Goal: Task Accomplishment & Management: Manage account settings

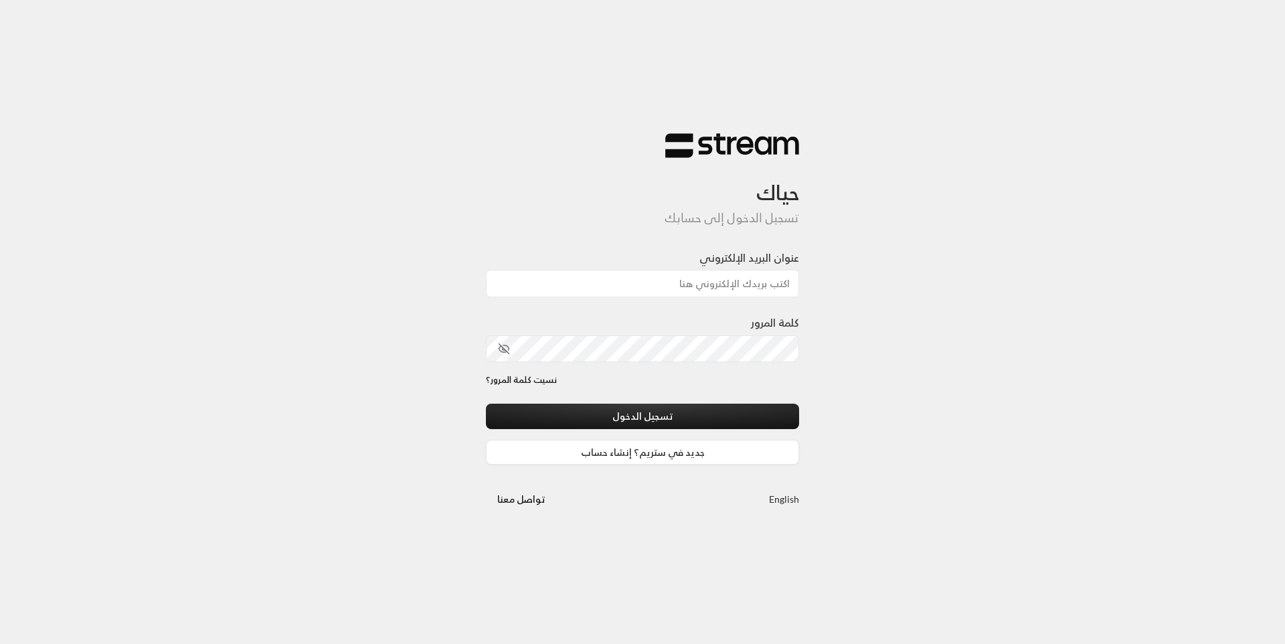
type input "[EMAIL_ADDRESS][DOMAIN_NAME]"
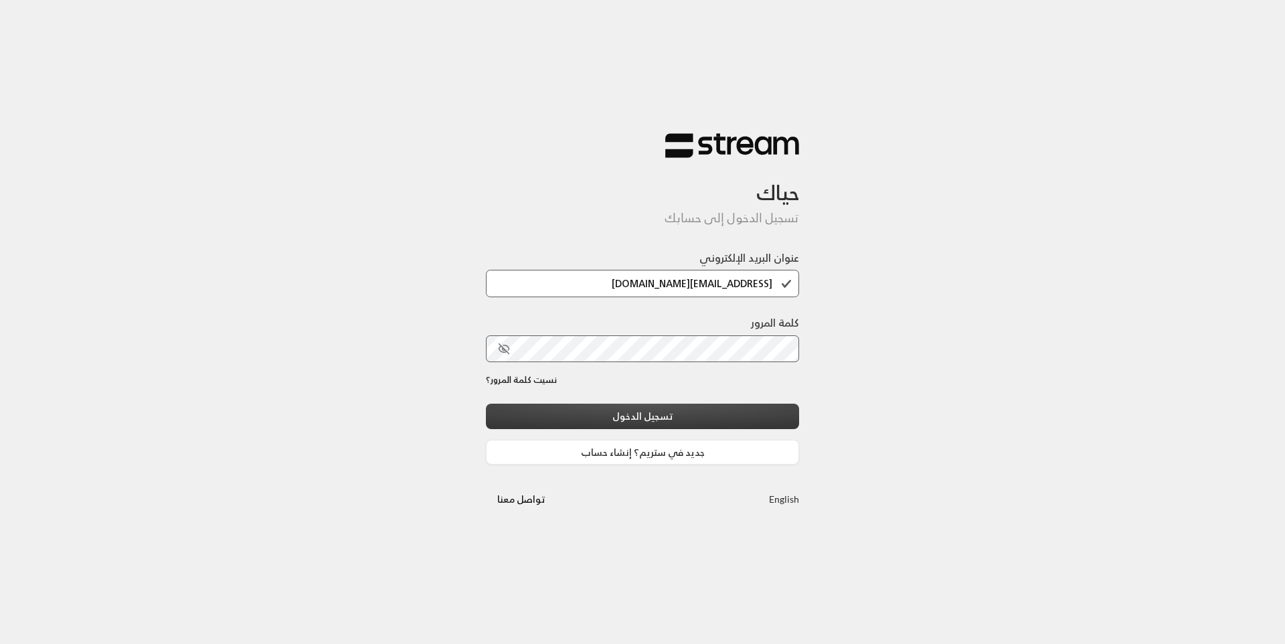
click at [670, 410] on button "تسجيل الدخول" at bounding box center [642, 416] width 313 height 25
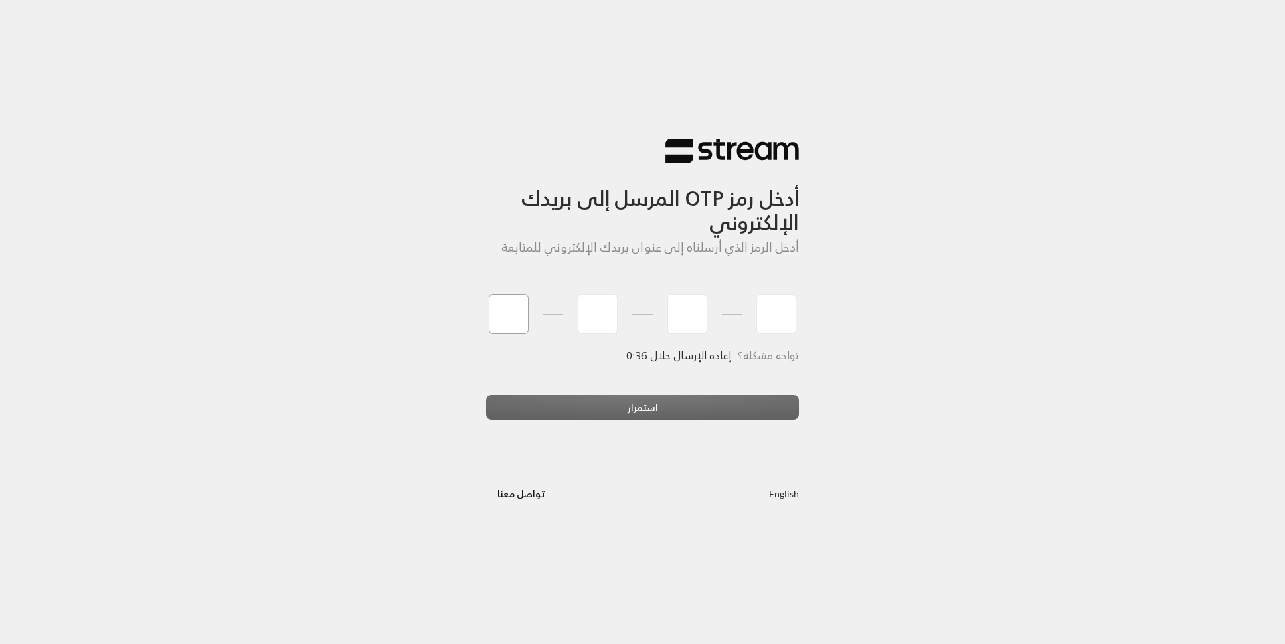
type input "3"
type input "7"
type input "8"
type input "3"
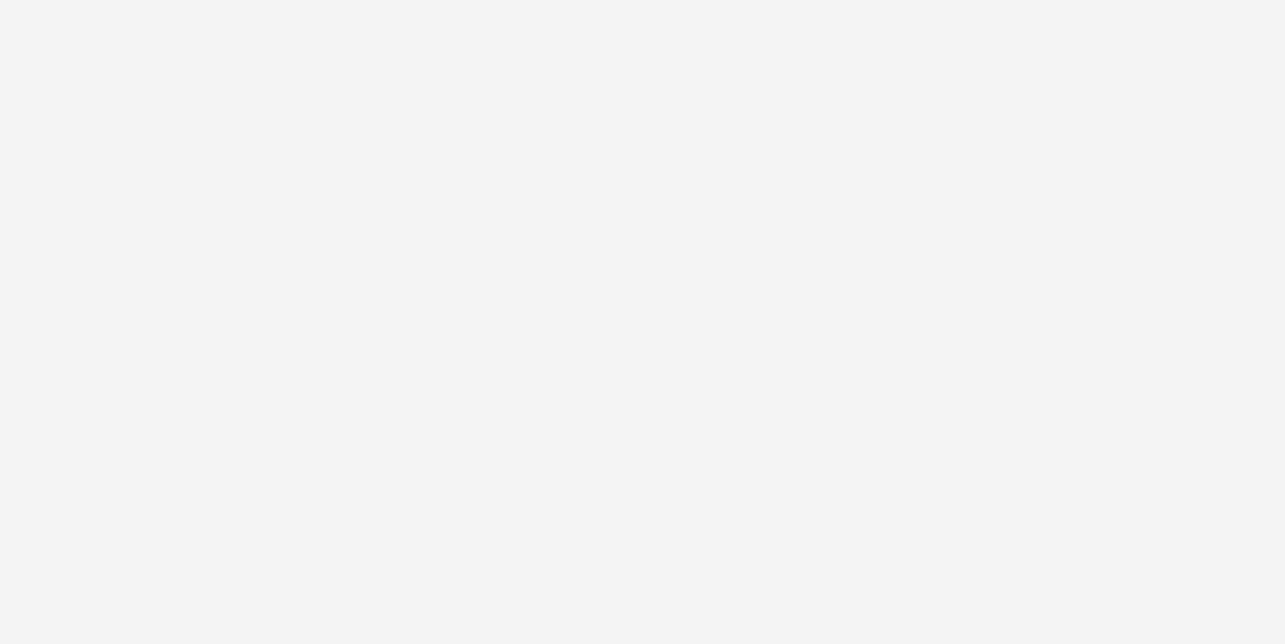
click at [667, 394] on div "أدخل رمز OTP المرسل إلى بريدك الإلكتروني أدخل الرمز الذي أرسلناه إلى عنوان بريد…" at bounding box center [642, 322] width 1285 height 644
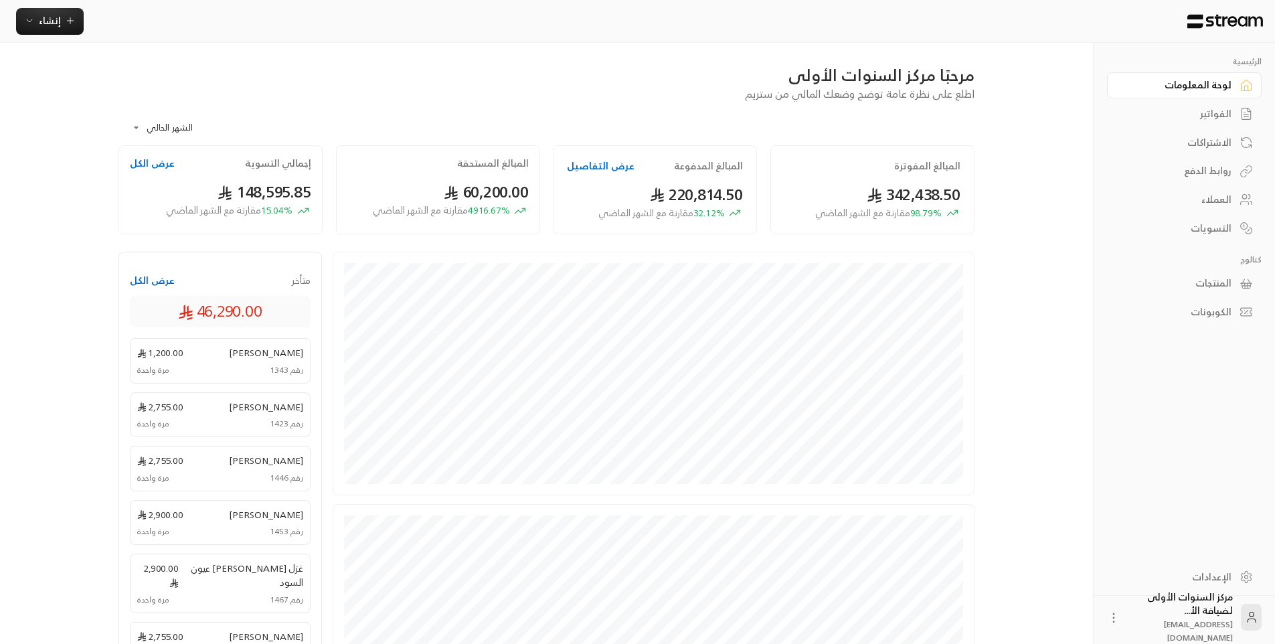
click at [1010, 157] on div "**********" at bounding box center [637, 481] width 1081 height 962
click at [42, 19] on span "إنشاء" at bounding box center [50, 20] width 22 height 17
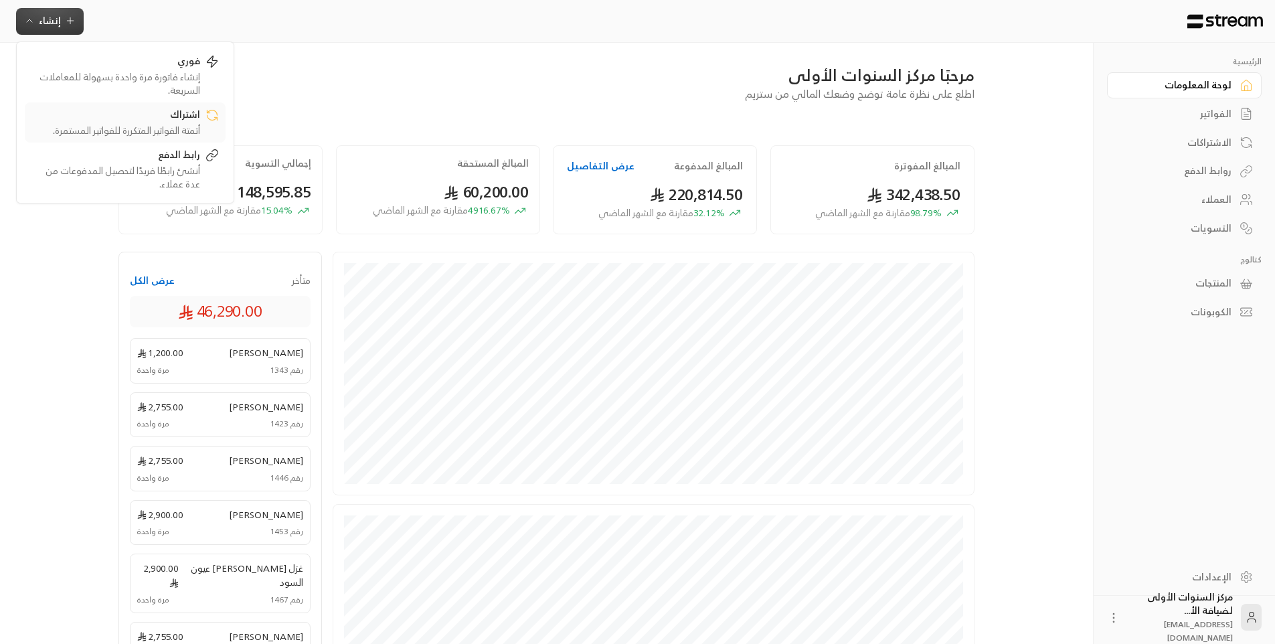
click at [174, 120] on div "اشتراك" at bounding box center [115, 116] width 169 height 16
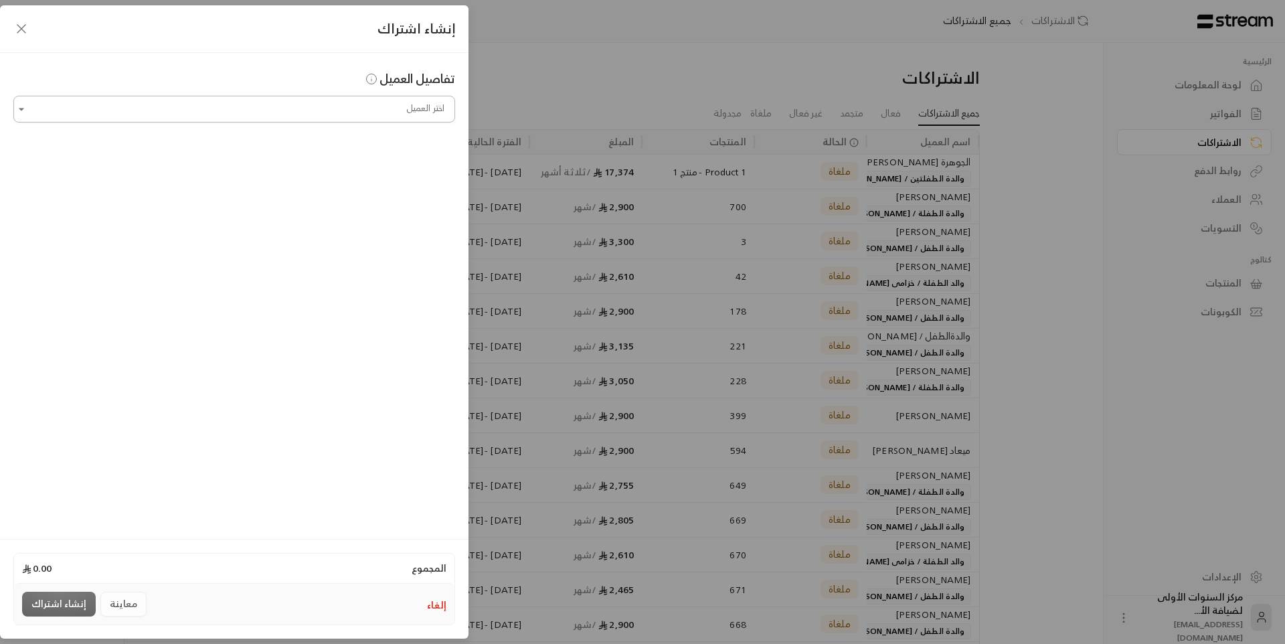
click at [367, 112] on input "اختر العميل" at bounding box center [234, 109] width 442 height 23
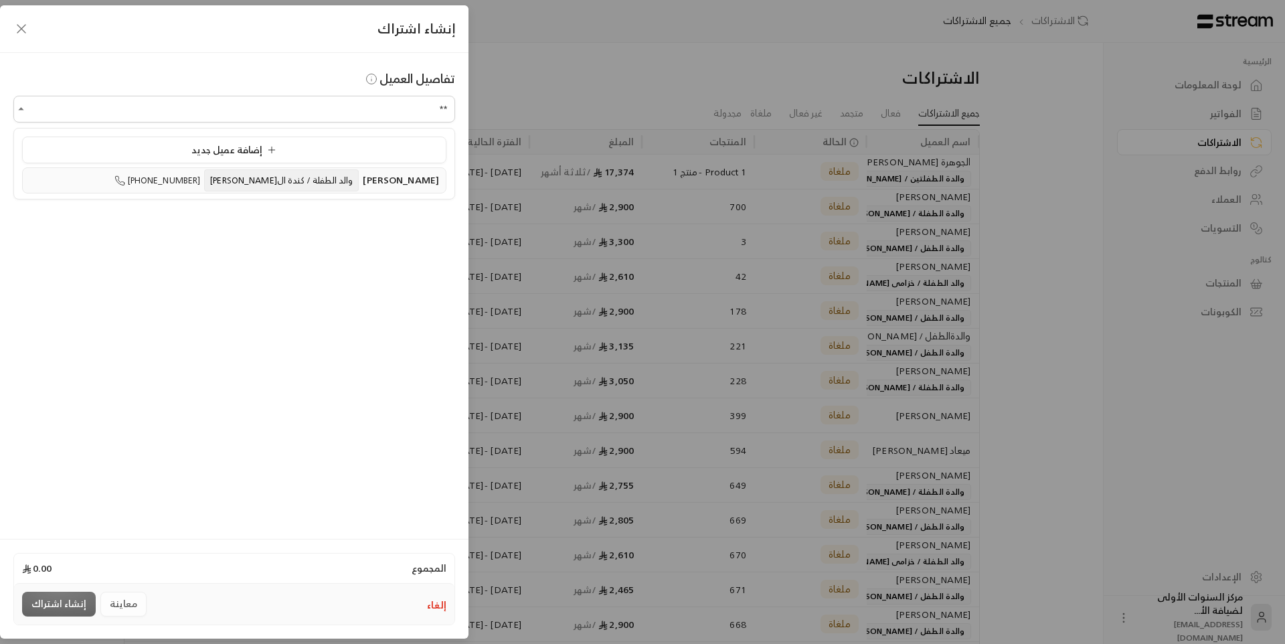
click at [358, 184] on span "والد الطفلة / كندة ال[PERSON_NAME]" at bounding box center [281, 180] width 155 height 22
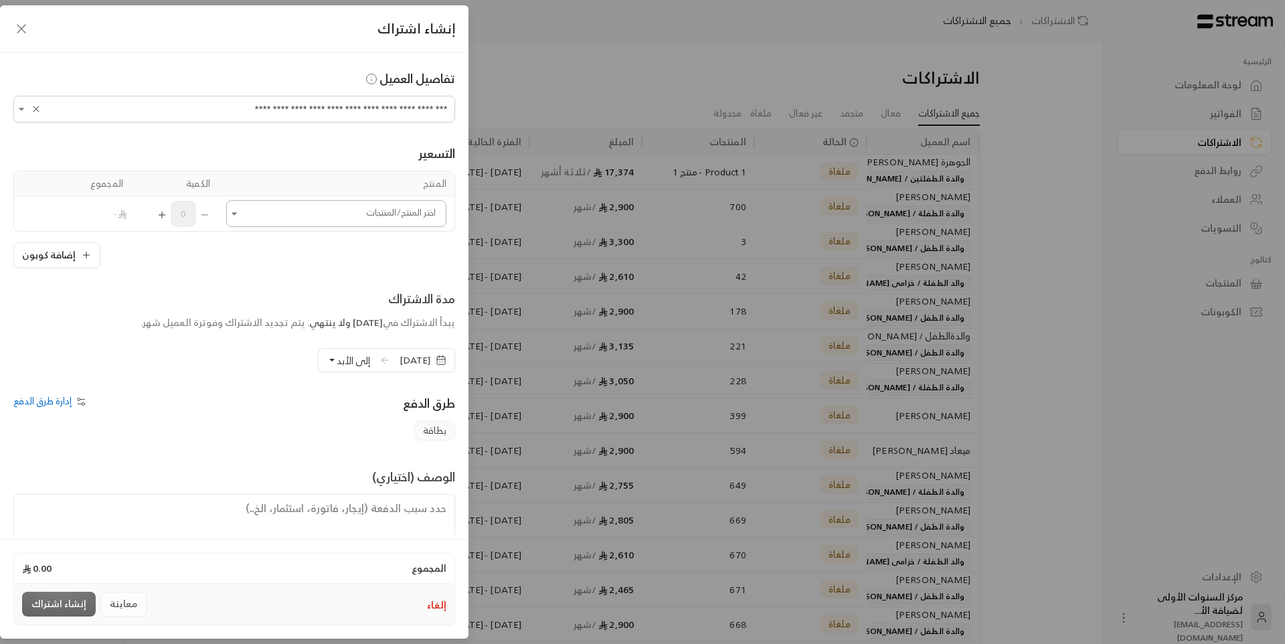
type input "**********"
click at [365, 215] on input "اختر العميل" at bounding box center [336, 213] width 220 height 23
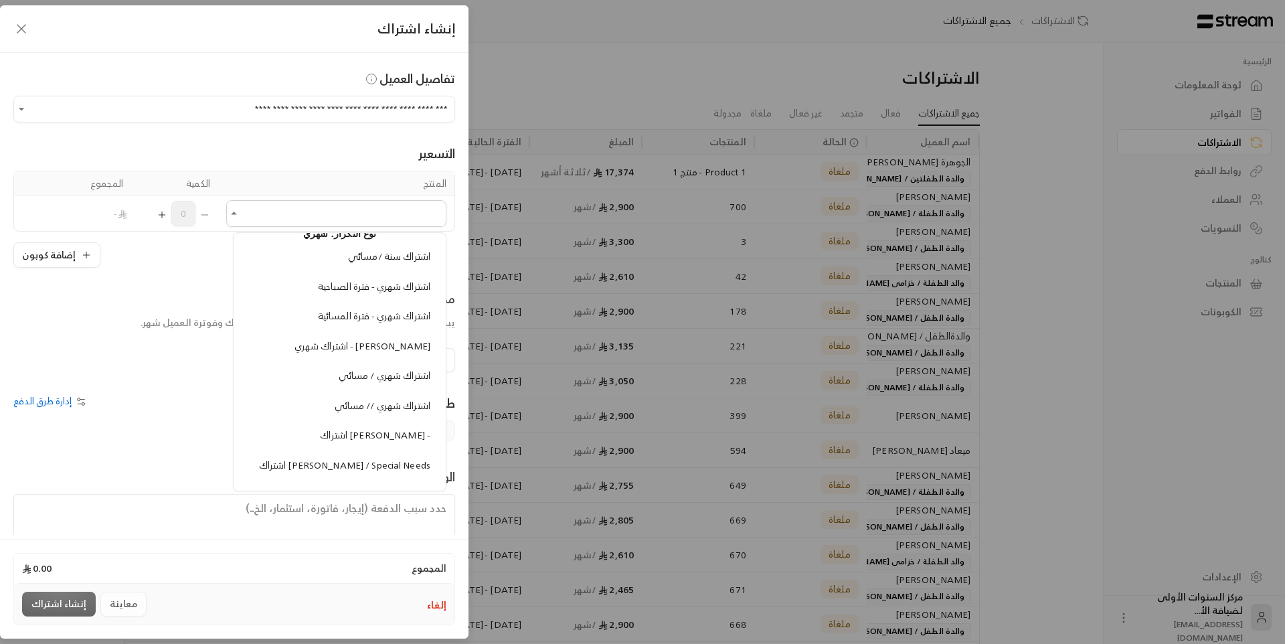
scroll to position [1264, 0]
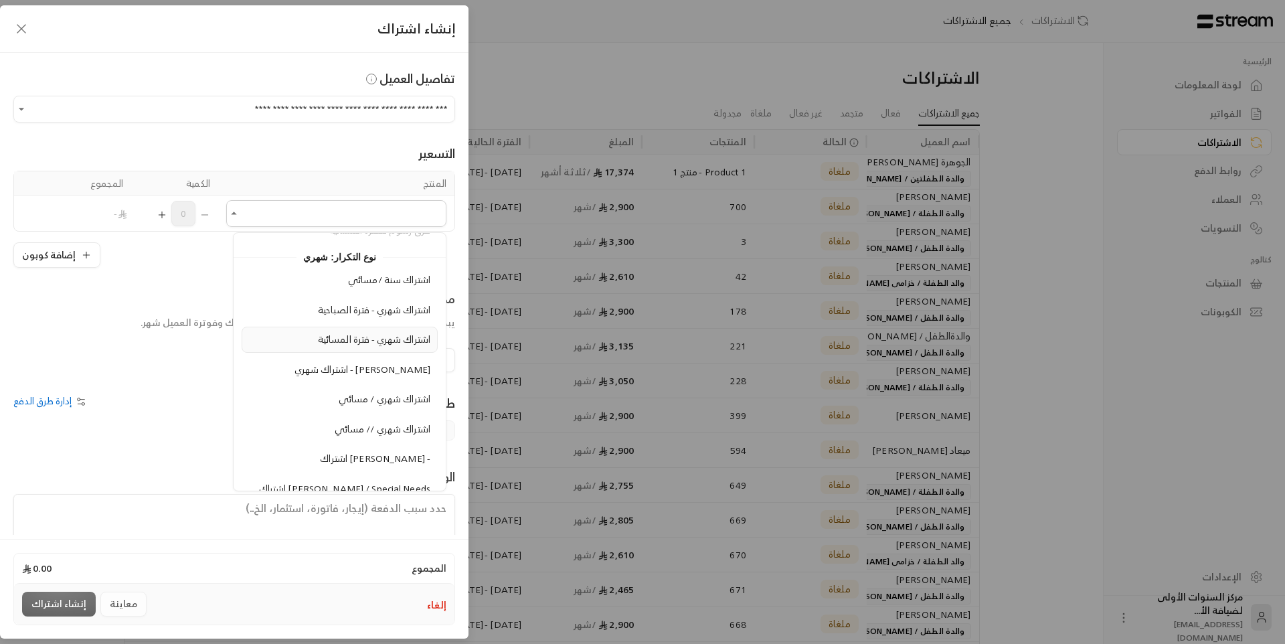
click at [347, 339] on span "اشتراك شهري - فترة المسائية" at bounding box center [374, 339] width 112 height 17
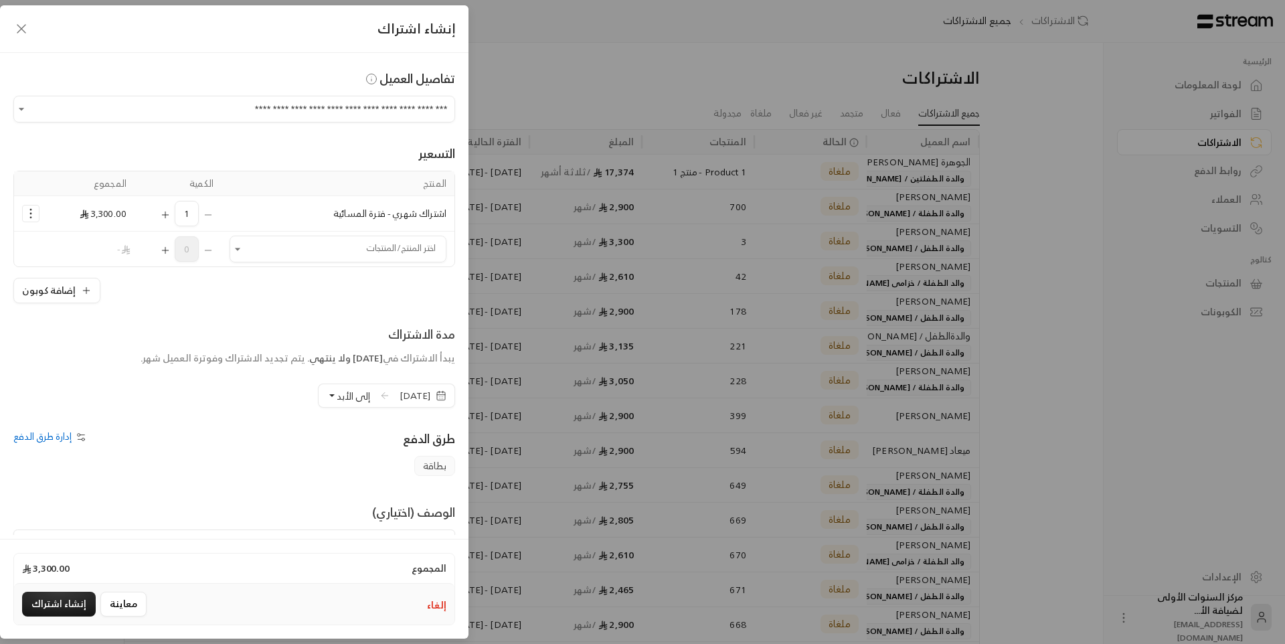
click at [400, 397] on span "[DATE]" at bounding box center [415, 395] width 31 height 13
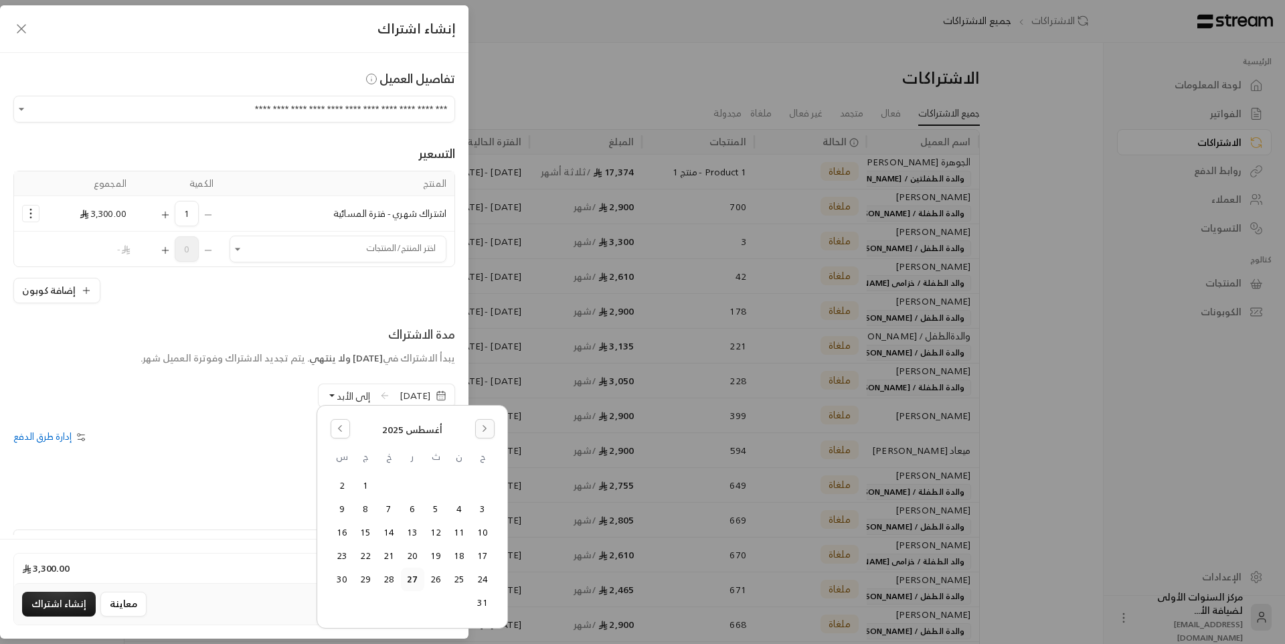
click at [491, 430] on button "Go to the Next Month" at bounding box center [484, 428] width 19 height 19
click at [458, 487] on button "1" at bounding box center [459, 486] width 22 height 22
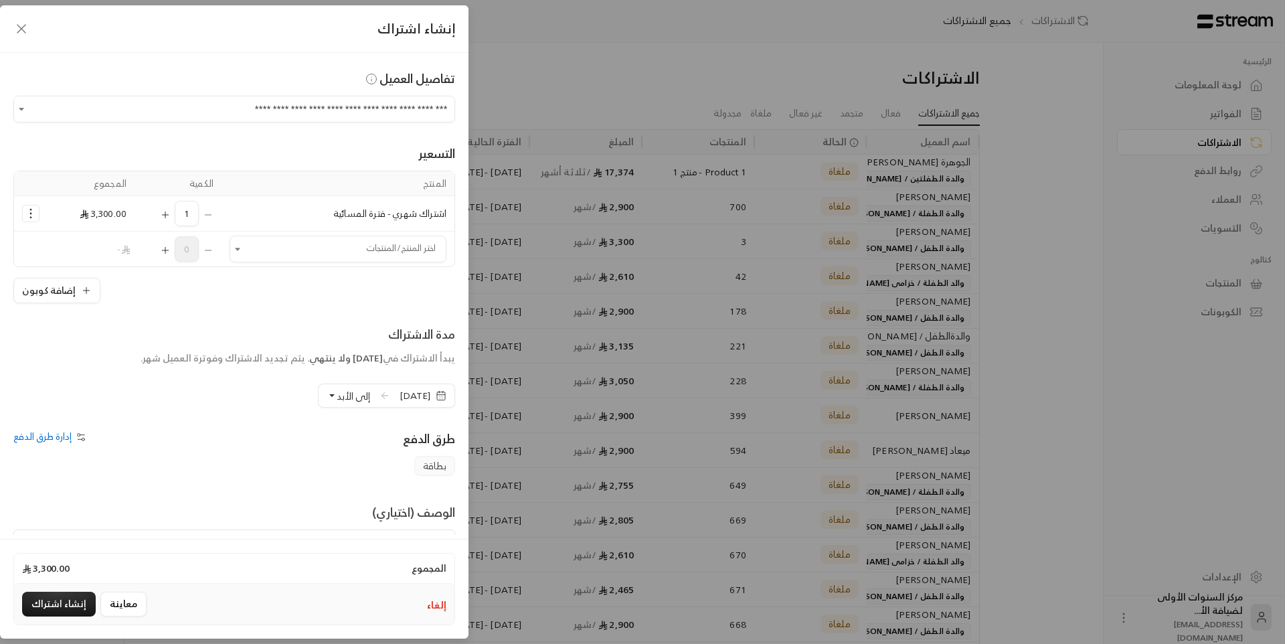
scroll to position [67, 0]
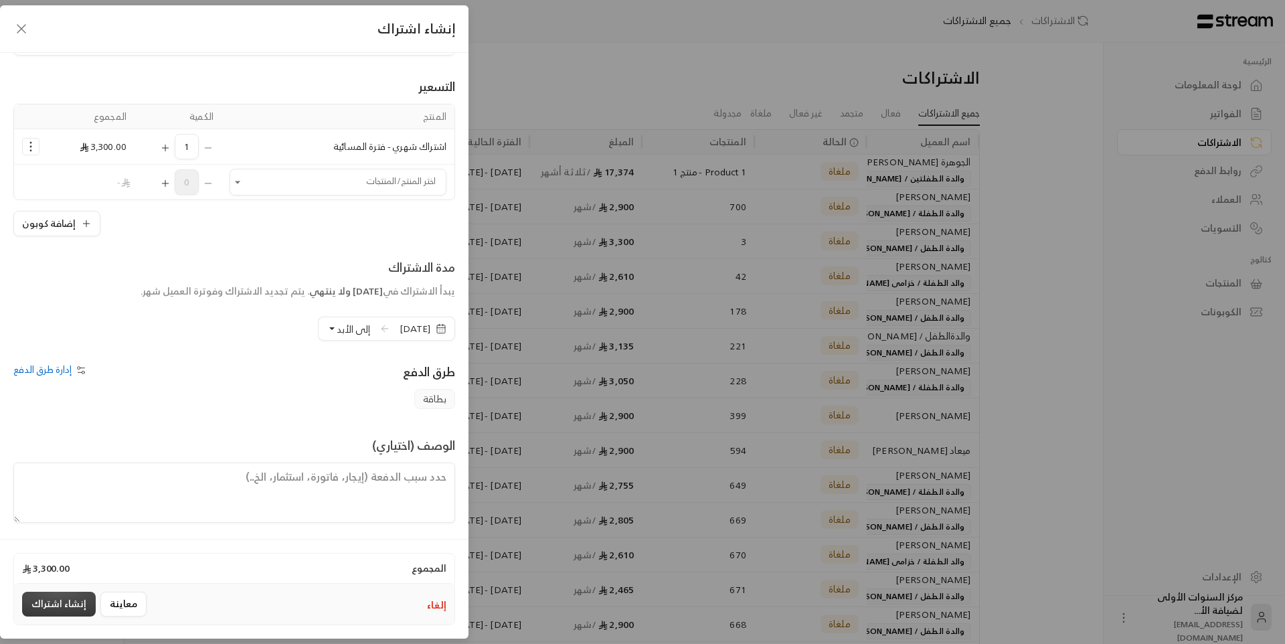
click at [56, 604] on button "إنشاء اشتراك" at bounding box center [59, 604] width 74 height 25
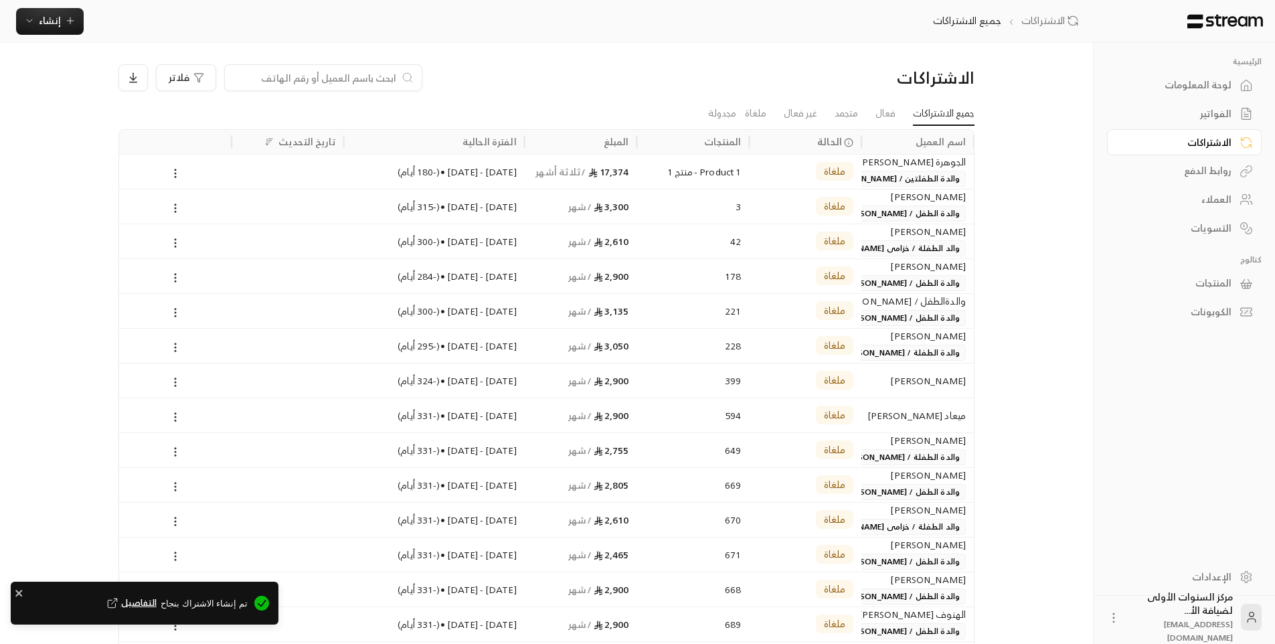
click at [743, 74] on div "فلاتر" at bounding box center [437, 77] width 639 height 27
click at [1151, 82] on div "لوحة المعلومات" at bounding box center [1178, 84] width 108 height 13
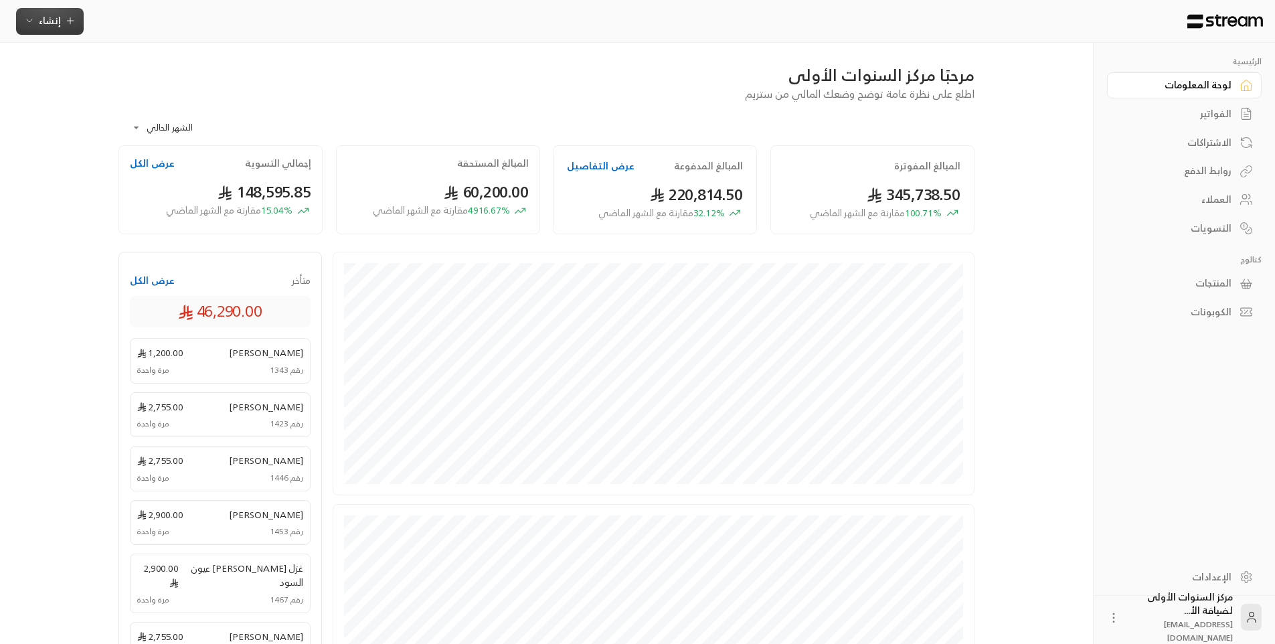
click at [58, 15] on span "إنشاء" at bounding box center [50, 20] width 22 height 17
click at [173, 74] on div "إنشاء فاتورة مرة واحدة بسهولة للمعاملات السريعة." at bounding box center [115, 83] width 169 height 27
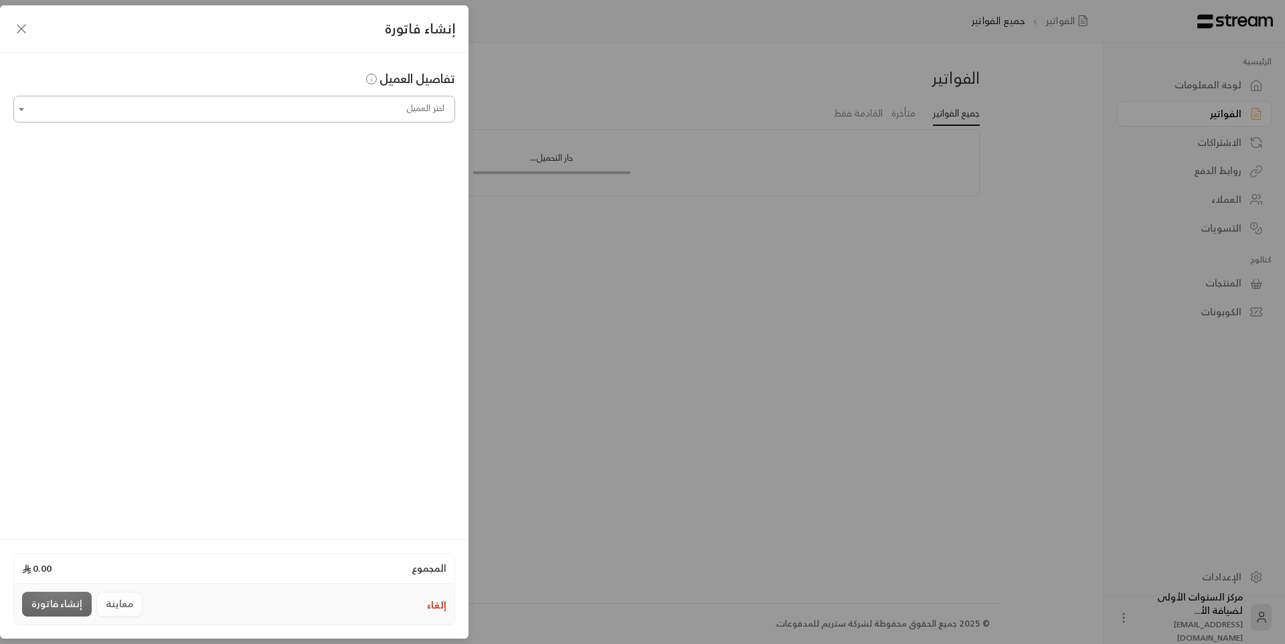
click at [392, 111] on input "اختر العميل" at bounding box center [234, 109] width 442 height 23
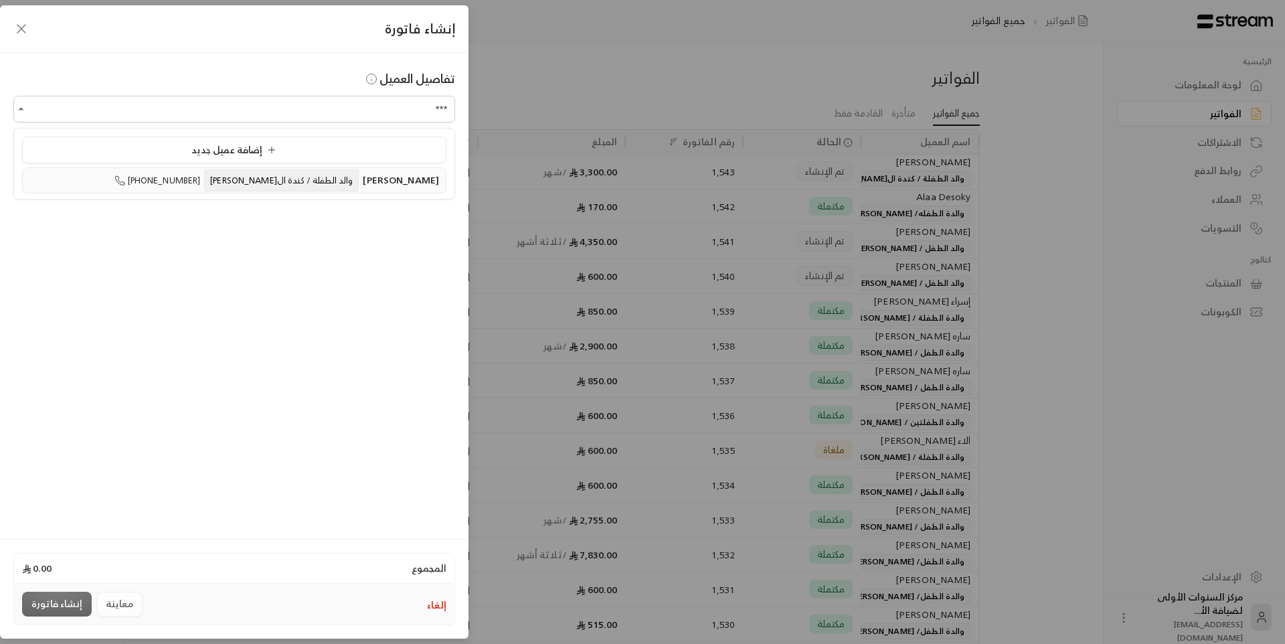
click at [359, 176] on span "والد الطفلة / كندة ال[PERSON_NAME]" at bounding box center [281, 180] width 155 height 22
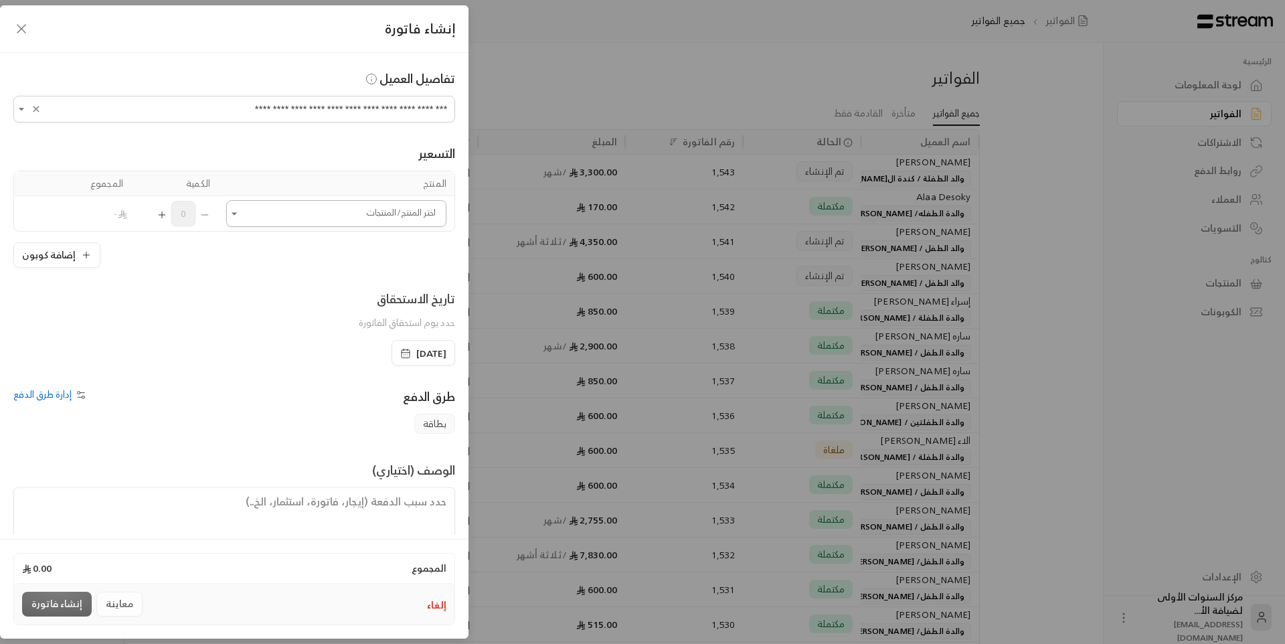
type input "**********"
click at [346, 214] on input "اختر العميل" at bounding box center [336, 213] width 220 height 23
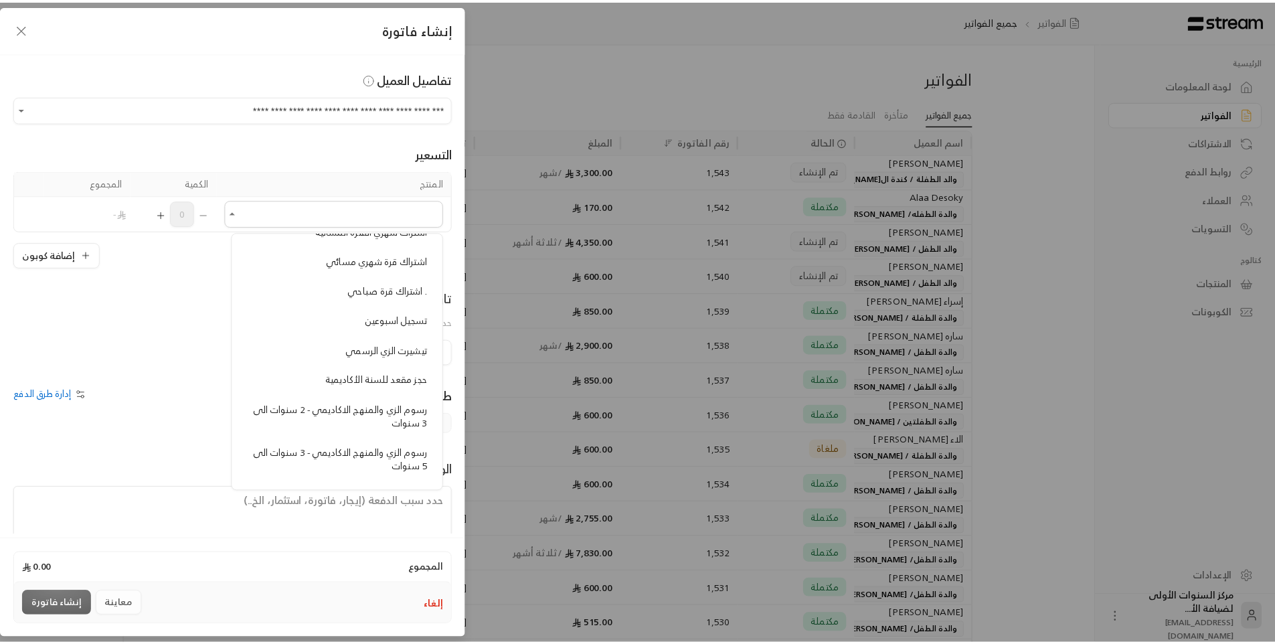
scroll to position [1004, 0]
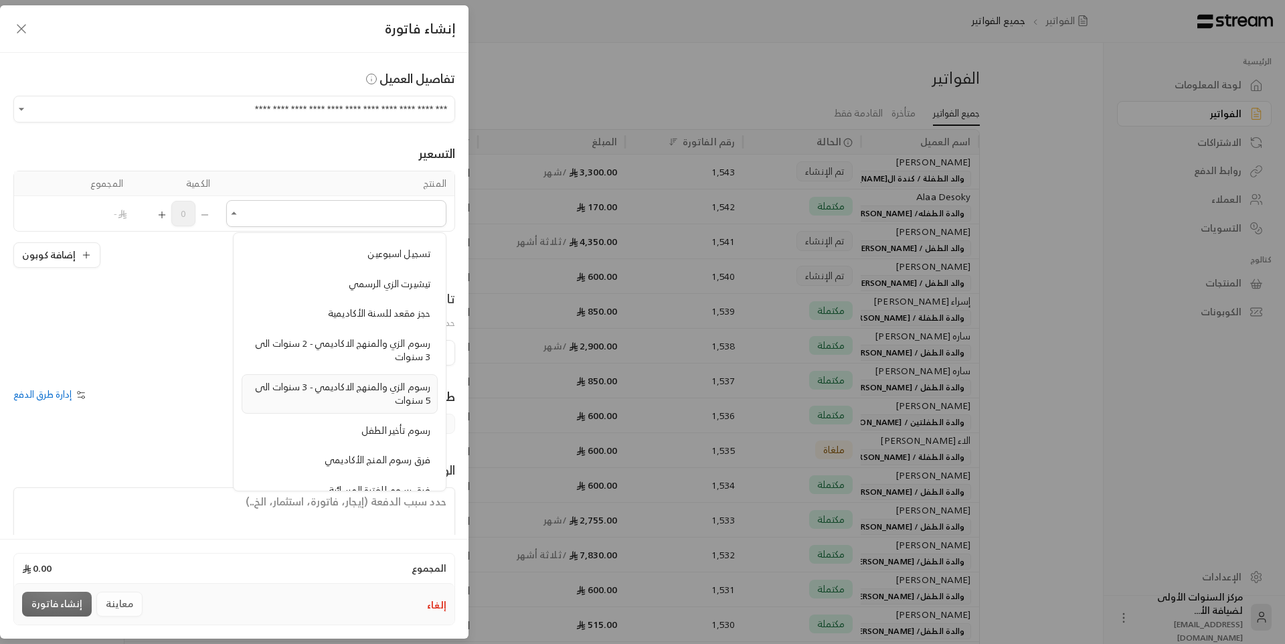
click at [380, 392] on span "رسوم الزي والمنهج الاكاديمي - 3 سنوات الى 5 سنوات" at bounding box center [342, 393] width 175 height 31
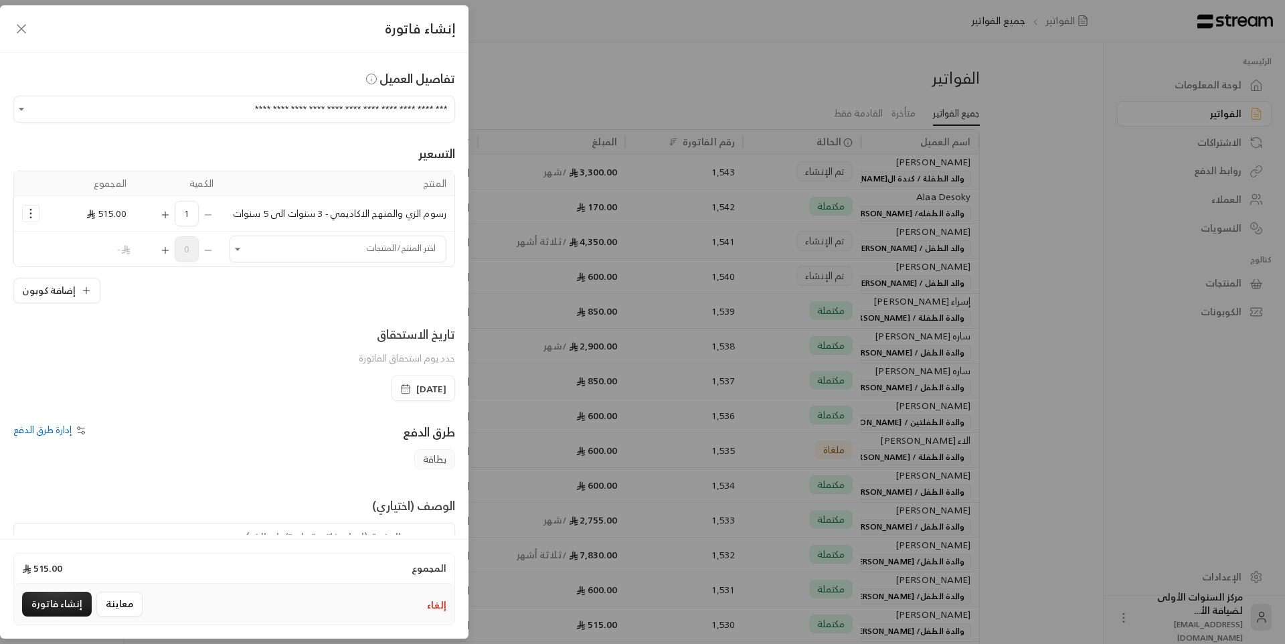
click at [416, 396] on span "[DATE]" at bounding box center [431, 388] width 30 height 13
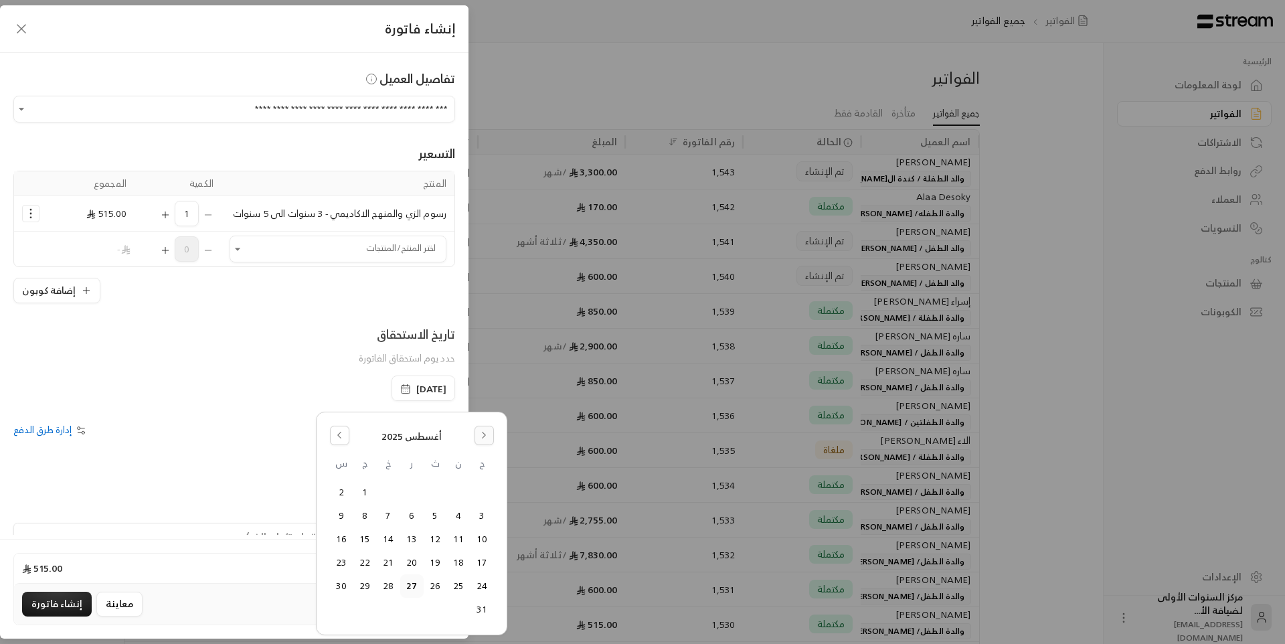
click at [489, 436] on button "Go to the Next Month" at bounding box center [484, 435] width 19 height 19
click at [454, 494] on button "1" at bounding box center [459, 492] width 22 height 22
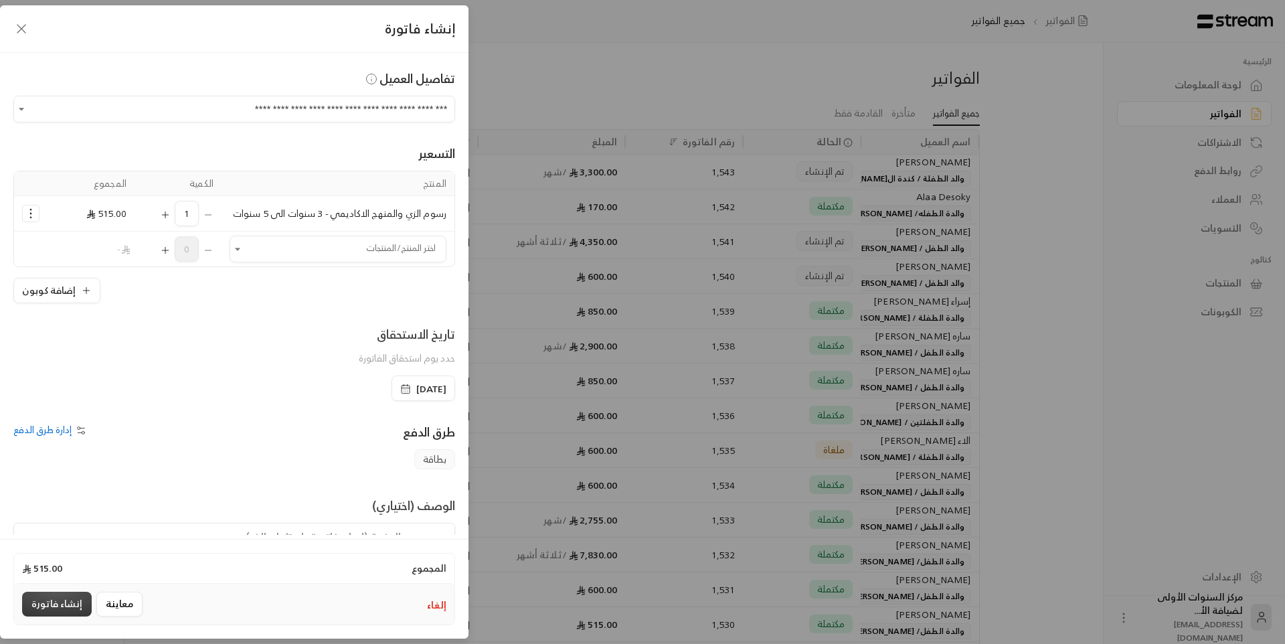
click at [70, 605] on button "إنشاء فاتورة" at bounding box center [57, 604] width 70 height 25
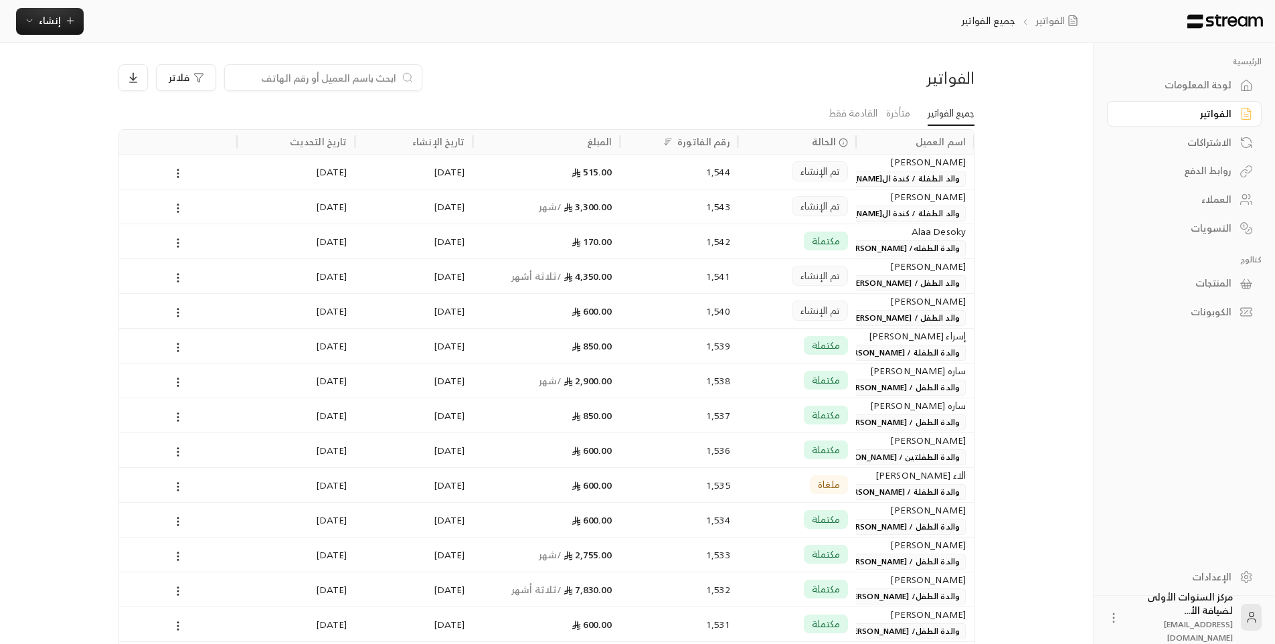
click at [1198, 87] on div "لوحة المعلومات" at bounding box center [1178, 84] width 108 height 13
